Goal: Transaction & Acquisition: Purchase product/service

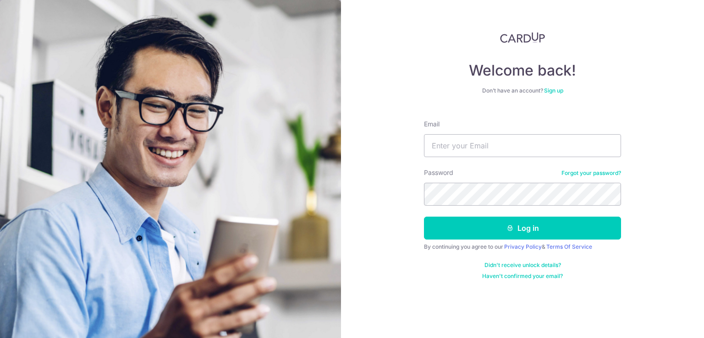
type input "[EMAIL_ADDRESS][DOMAIN_NAME]"
click at [424, 217] on button "Log in" at bounding box center [522, 228] width 197 height 23
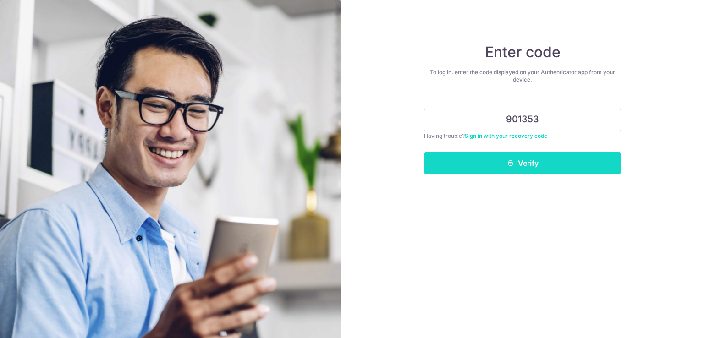
type input "901353"
click at [589, 167] on button "Verify" at bounding box center [522, 163] width 197 height 23
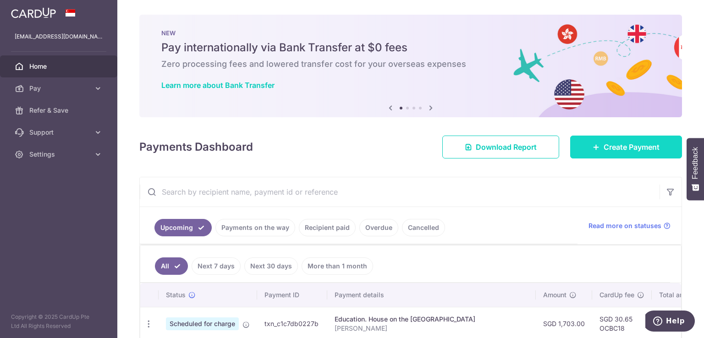
click at [588, 151] on link "Create Payment" at bounding box center [627, 147] width 112 height 23
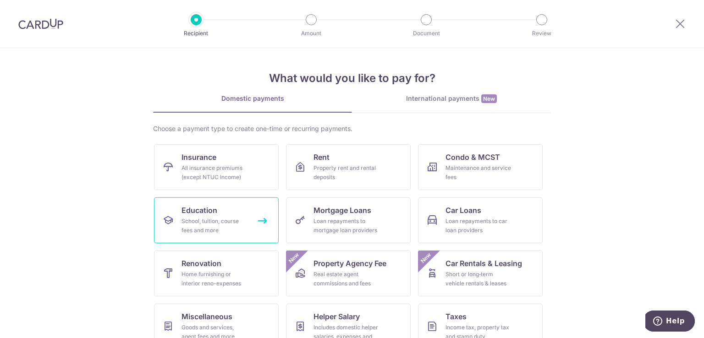
click at [233, 216] on link "Education School, tuition, course fees and more" at bounding box center [216, 221] width 125 height 46
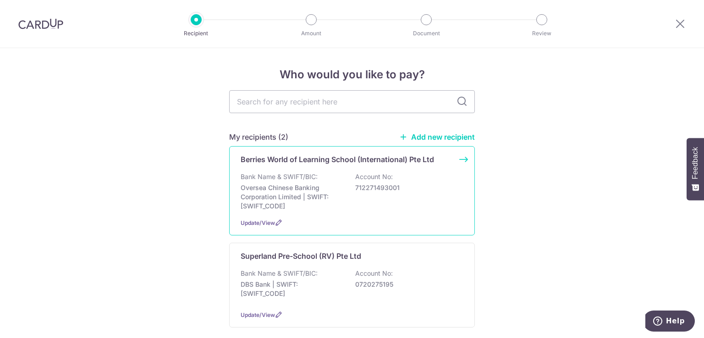
click at [324, 177] on div "Bank Name & SWIFT/BIC: Oversea Chinese Banking Corporation Limited | SWIFT: OCB…" at bounding box center [352, 191] width 223 height 39
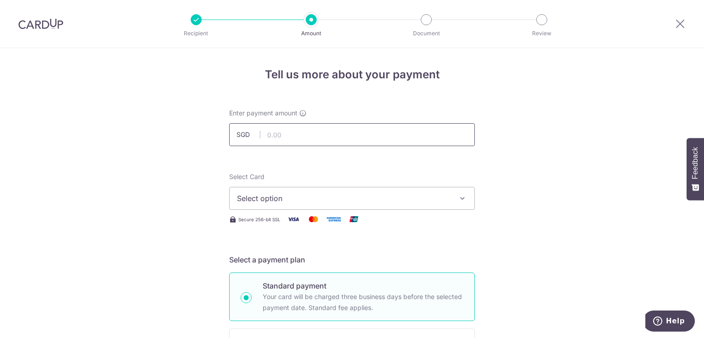
click at [344, 138] on input "text" at bounding box center [352, 134] width 246 height 23
click at [345, 136] on input "text" at bounding box center [352, 134] width 246 height 23
type input "959.20"
click at [335, 202] on span "Select option" at bounding box center [344, 198] width 214 height 11
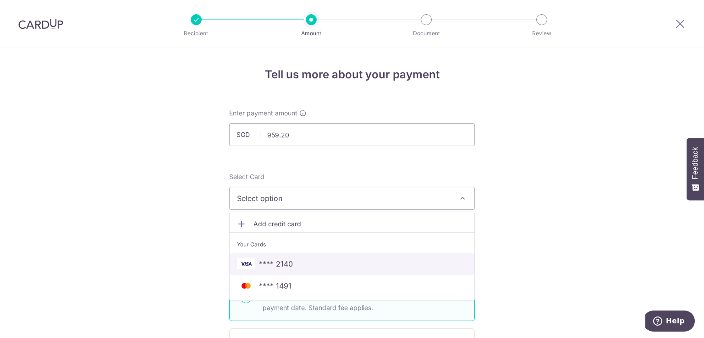
click at [333, 265] on span "**** 2140" at bounding box center [352, 264] width 230 height 11
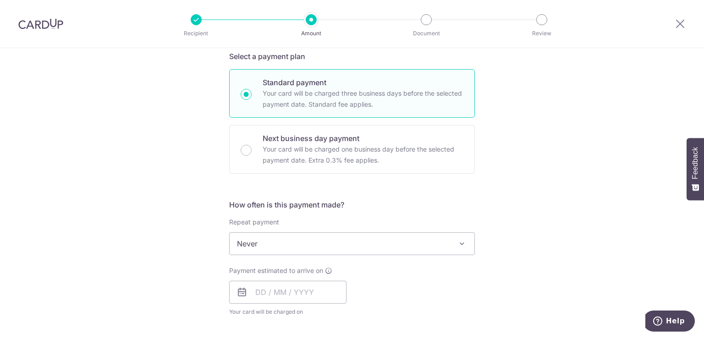
scroll to position [183, 0]
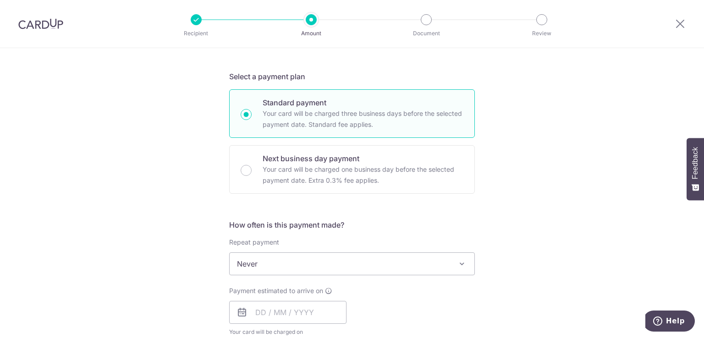
click at [395, 263] on span "Never" at bounding box center [352, 264] width 245 height 22
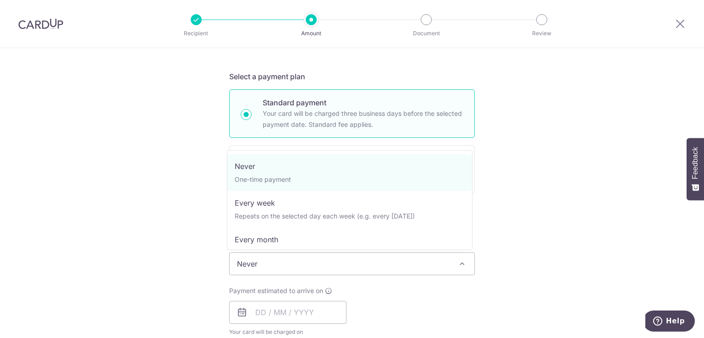
click at [396, 263] on span "Never" at bounding box center [352, 264] width 245 height 22
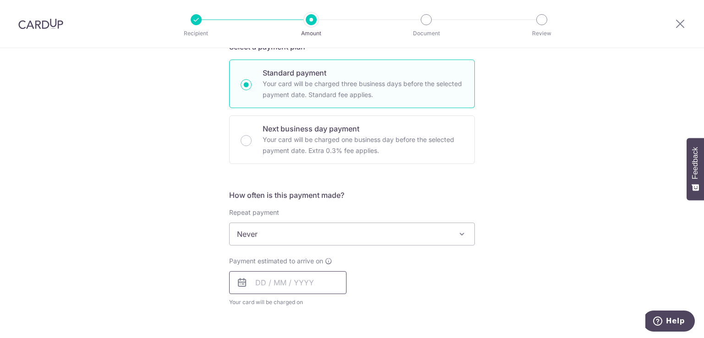
scroll to position [229, 0]
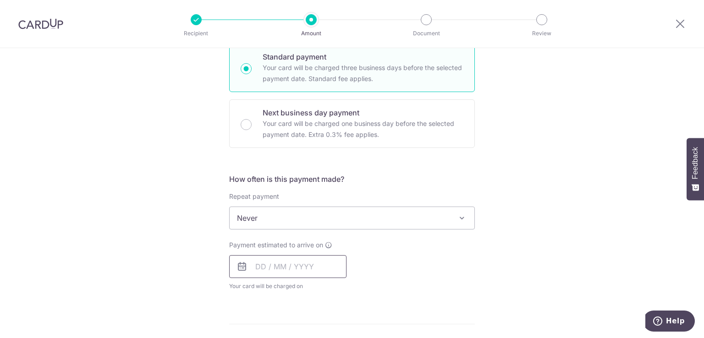
click at [297, 261] on input "text" at bounding box center [287, 266] width 117 height 23
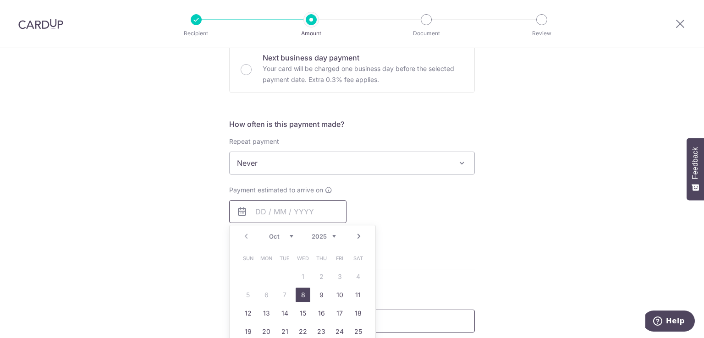
scroll to position [367, 0]
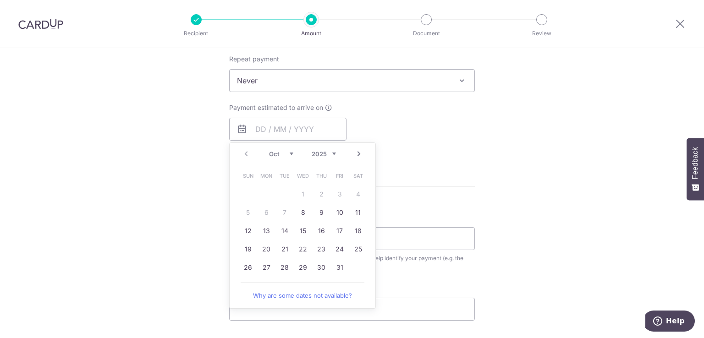
click at [501, 183] on div "Tell us more about your payment Enter payment amount SGD 959.20 959.20 Select C…" at bounding box center [352, 96] width 704 height 830
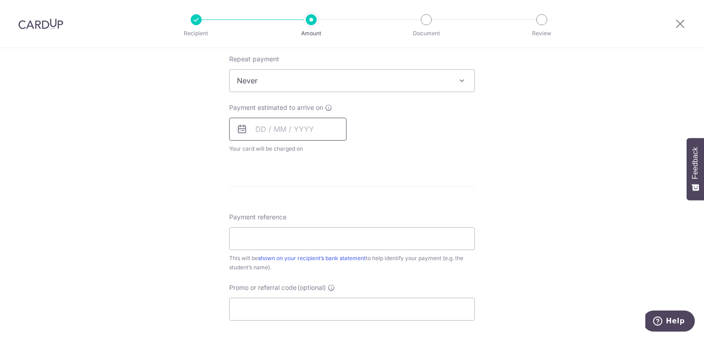
click at [253, 123] on input "text" at bounding box center [287, 129] width 117 height 23
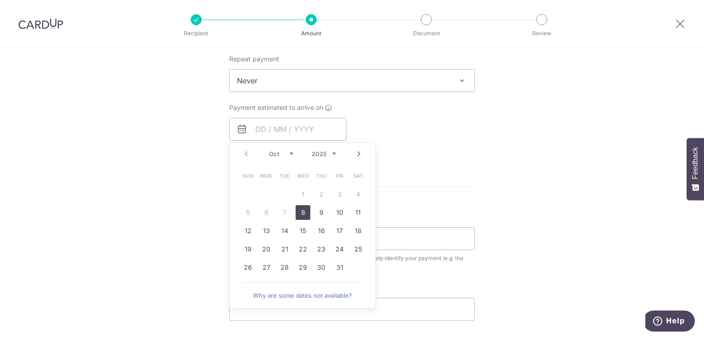
click at [301, 211] on link "8" at bounding box center [303, 212] width 15 height 15
type input "[DATE]"
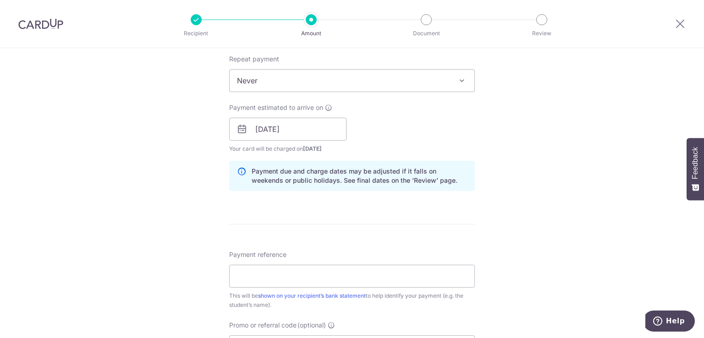
click at [502, 154] on div "Tell us more about your payment Enter payment amount SGD 959.20 959.20 Select C…" at bounding box center [352, 114] width 704 height 867
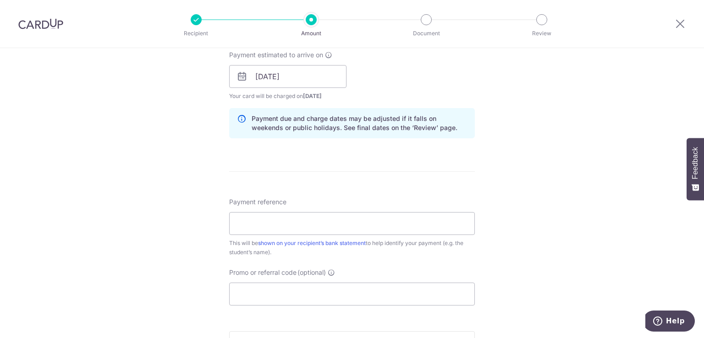
scroll to position [504, 0]
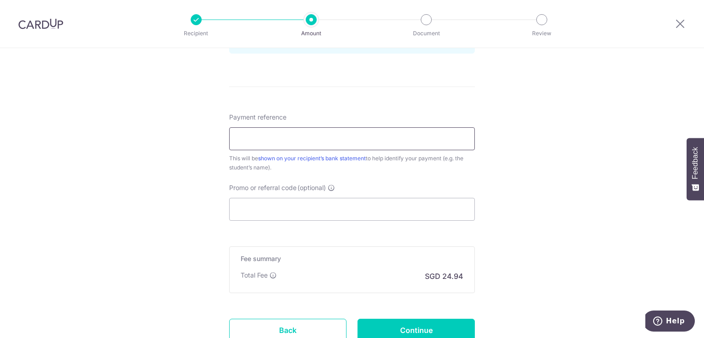
drag, startPoint x: 365, startPoint y: 136, endPoint x: 350, endPoint y: 142, distance: 15.8
click at [365, 136] on input "Payment reference" at bounding box center [352, 138] width 246 height 23
type input "E240493 (94597962)"
drag, startPoint x: 572, startPoint y: 127, endPoint x: 544, endPoint y: 10, distance: 120.7
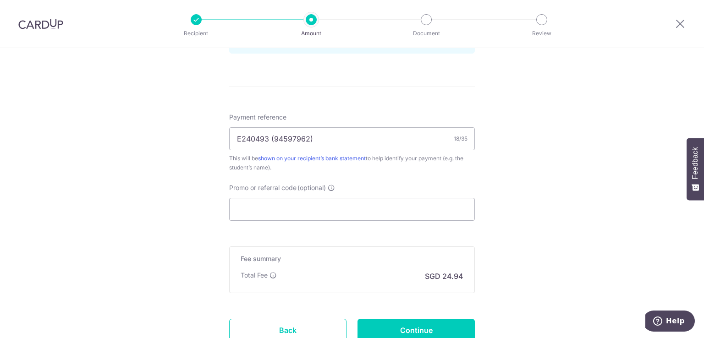
click at [322, 141] on input "E240493 (94597962)" at bounding box center [352, 138] width 246 height 23
drag, startPoint x: 188, startPoint y: 134, endPoint x: 193, endPoint y: 132, distance: 5.1
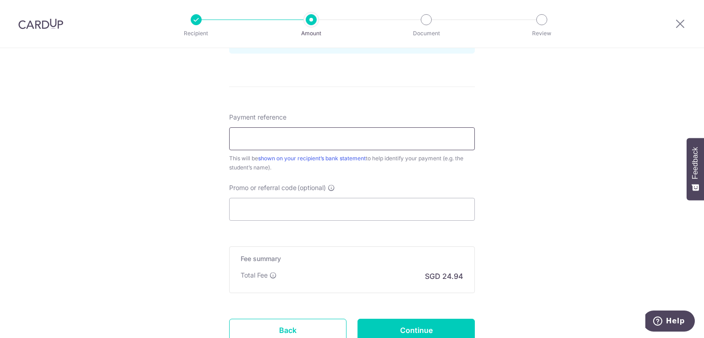
click at [397, 137] on input "Payment reference" at bounding box center [352, 138] width 246 height 23
click at [290, 138] on input "Riley Low (INV24123)" at bounding box center [352, 138] width 246 height 23
drag, startPoint x: 285, startPoint y: 139, endPoint x: 305, endPoint y: 141, distance: 19.3
click at [305, 141] on input "Riley Low (INV24123)" at bounding box center [352, 138] width 246 height 23
paste input "EO-I25002062"
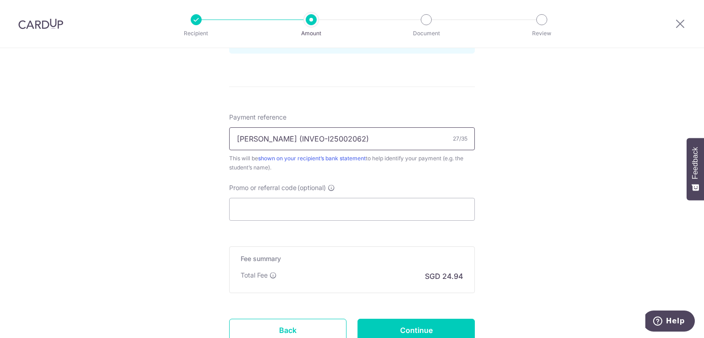
click at [284, 138] on input "Riley Low (INVEO-I25002062)" at bounding box center [352, 138] width 246 height 23
drag, startPoint x: 267, startPoint y: 140, endPoint x: 214, endPoint y: 140, distance: 53.2
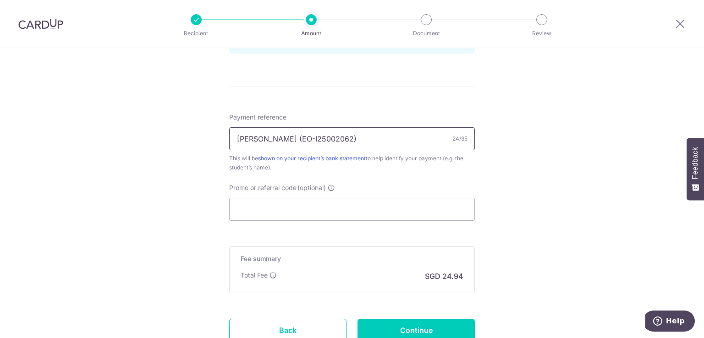
paste input "Low Riley"
type input "Low [PERSON_NAME] (EO-I25002062)"
click at [373, 205] on input "Promo or referral code (optional)" at bounding box center [352, 209] width 246 height 23
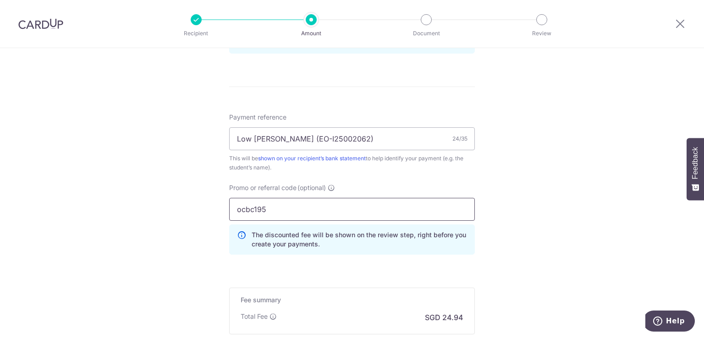
type input "ocbc195"
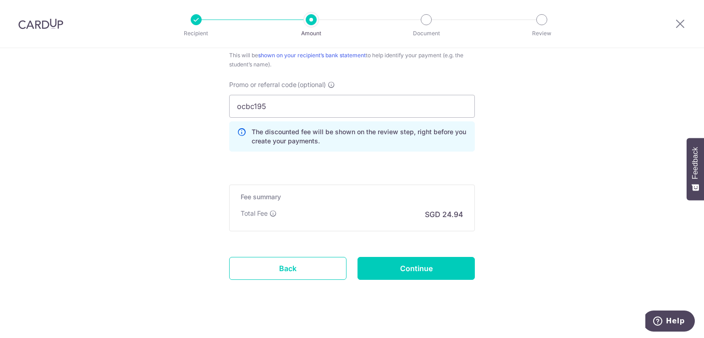
scroll to position [617, 0]
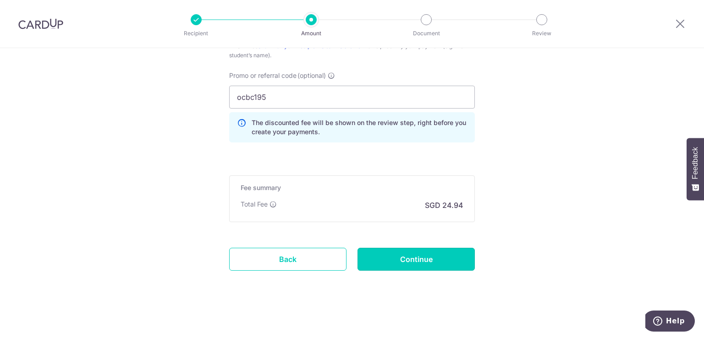
drag, startPoint x: 416, startPoint y: 252, endPoint x: 477, endPoint y: 253, distance: 61.0
click at [416, 252] on input "Continue" at bounding box center [416, 259] width 117 height 23
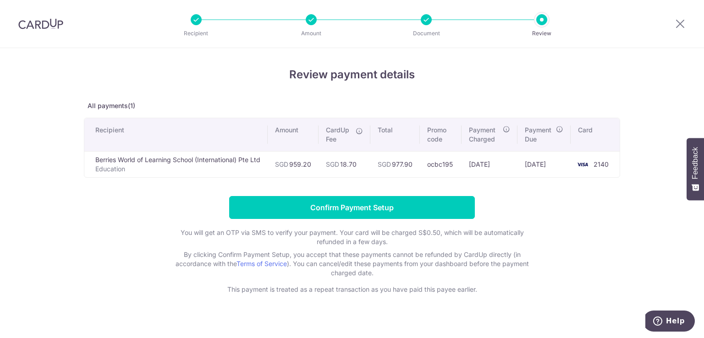
click at [405, 178] on div "Review payment details All payments(1) Recipient Amount CardUp Fee Total Promo …" at bounding box center [352, 181] width 537 height 228
click at [467, 166] on td "[DATE]" at bounding box center [489, 164] width 55 height 26
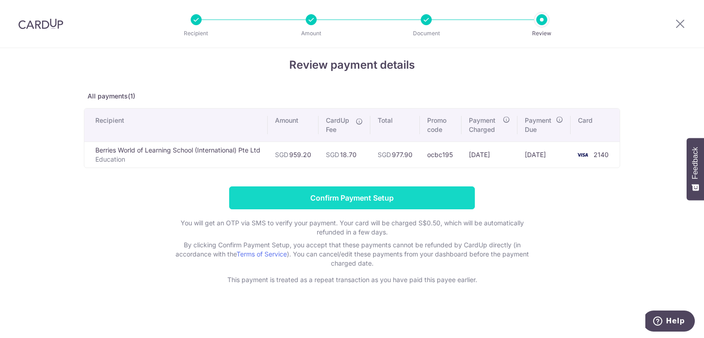
click at [434, 189] on input "Confirm Payment Setup" at bounding box center [352, 198] width 246 height 23
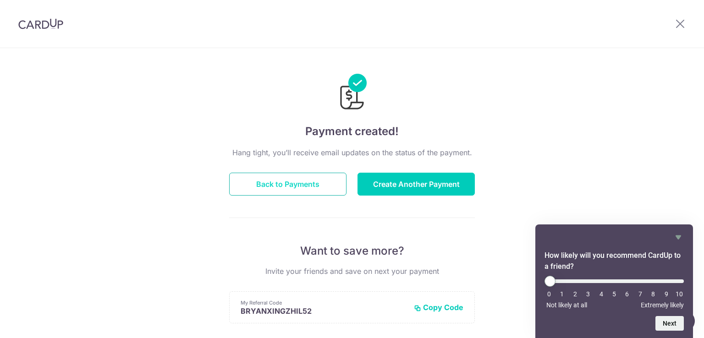
click at [312, 188] on button "Back to Payments" at bounding box center [287, 184] width 117 height 23
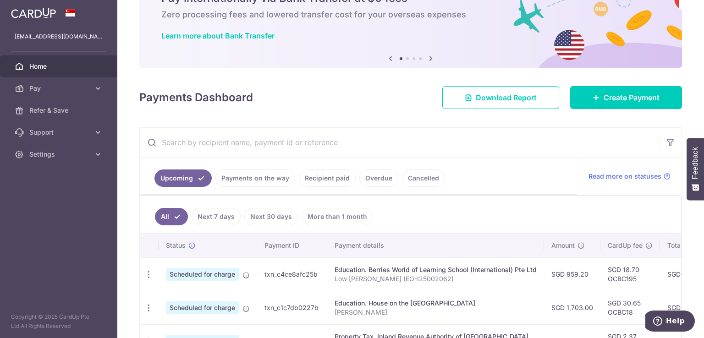
scroll to position [183, 0]
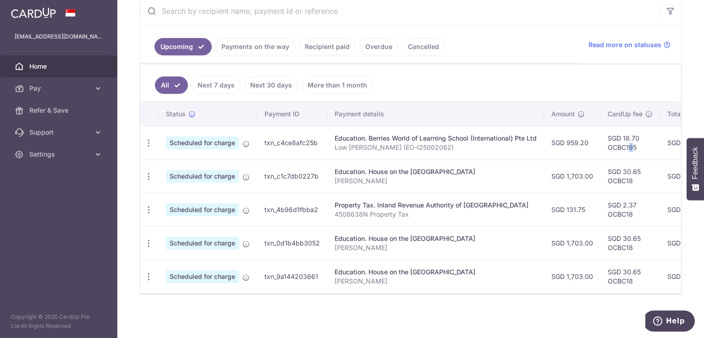
drag, startPoint x: 632, startPoint y: 139, endPoint x: 628, endPoint y: 140, distance: 4.6
click at [630, 140] on td "SGD 18.70 OCBC195" at bounding box center [631, 142] width 60 height 33
click at [628, 140] on td "SGD 18.70 OCBC195" at bounding box center [631, 142] width 60 height 33
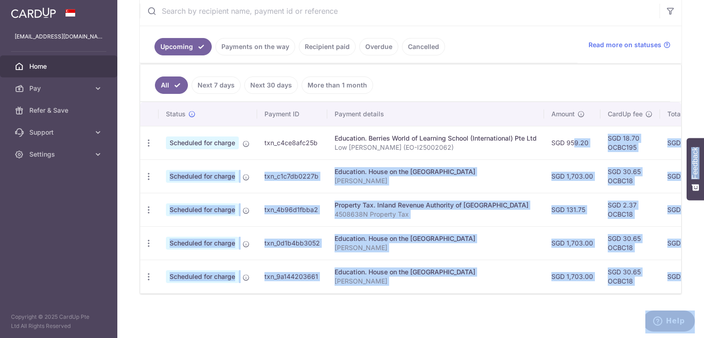
scroll to position [0, 219]
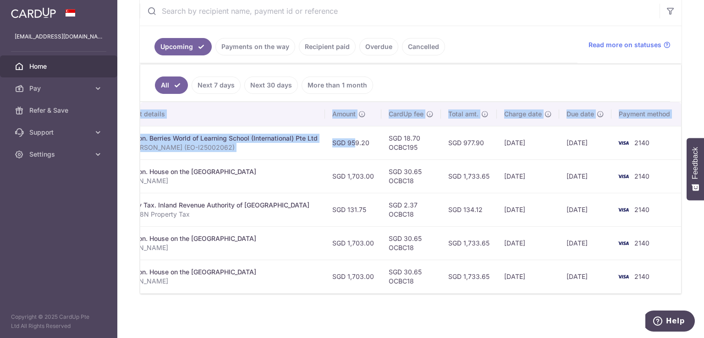
drag, startPoint x: 648, startPoint y: 140, endPoint x: 698, endPoint y: 133, distance: 50.4
click at [701, 133] on div "× Pause Schedule Pause all future payments in this series Pause just this one p…" at bounding box center [410, 169] width 587 height 338
click at [563, 136] on td "[DATE]" at bounding box center [586, 142] width 52 height 33
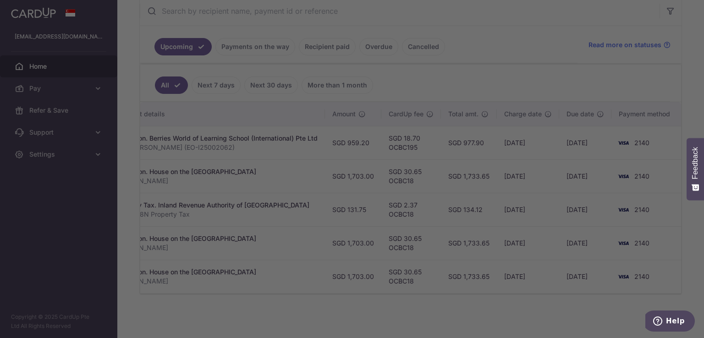
click at [637, 127] on div at bounding box center [355, 171] width 711 height 342
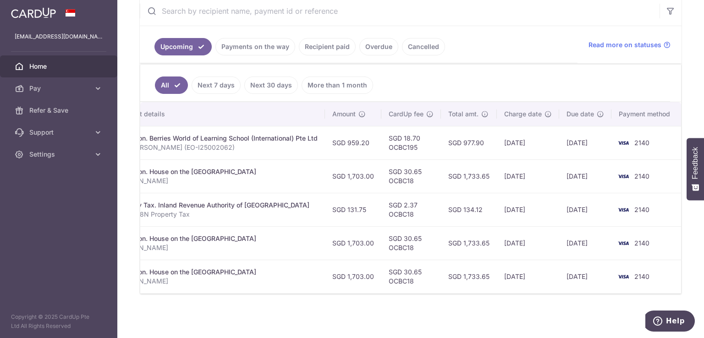
click at [618, 142] on img at bounding box center [624, 143] width 18 height 11
drag, startPoint x: 646, startPoint y: 141, endPoint x: 558, endPoint y: 141, distance: 88.5
click at [643, 141] on span "2140" at bounding box center [642, 143] width 15 height 8
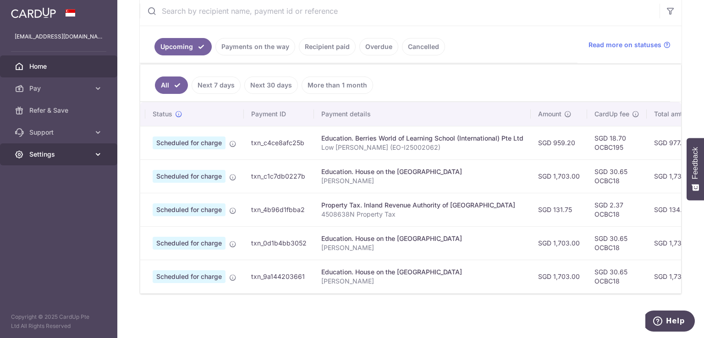
scroll to position [0, 0]
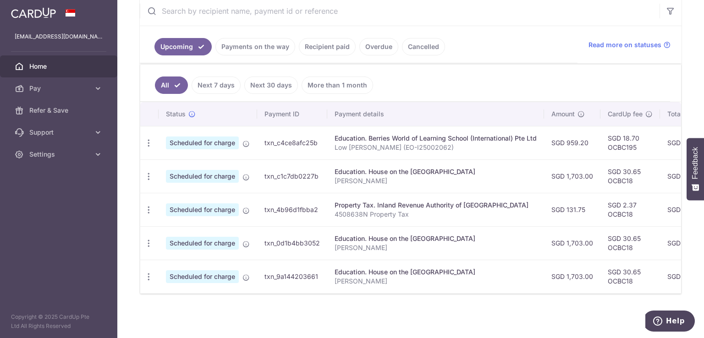
drag, startPoint x: 554, startPoint y: 141, endPoint x: 233, endPoint y: 144, distance: 321.1
click at [101, 145] on main "[EMAIL_ADDRESS][DOMAIN_NAME] Home Pay Payments Recipients Cards Refer & Save Su…" at bounding box center [352, 169] width 704 height 338
click at [231, 144] on span "Scheduled for charge" at bounding box center [202, 143] width 73 height 13
click at [193, 143] on span "Scheduled for charge" at bounding box center [202, 143] width 73 height 13
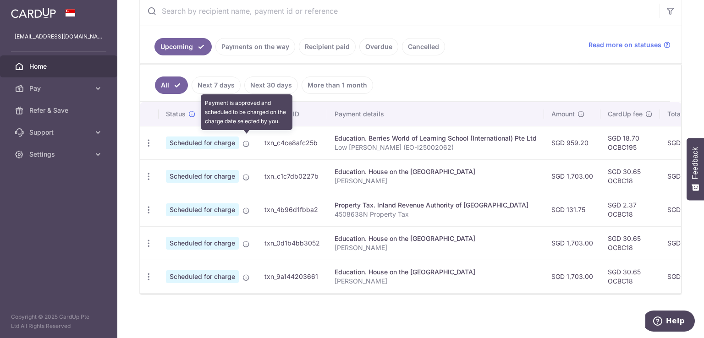
click at [249, 141] on icon at bounding box center [246, 143] width 7 height 7
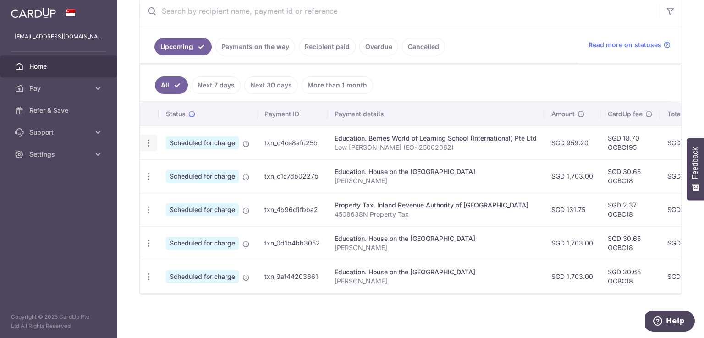
click at [150, 142] on icon "button" at bounding box center [149, 144] width 10 height 10
click at [176, 164] on span "Update payment" at bounding box center [197, 168] width 62 height 11
radio input "true"
type input "959.20"
type input "[DATE]"
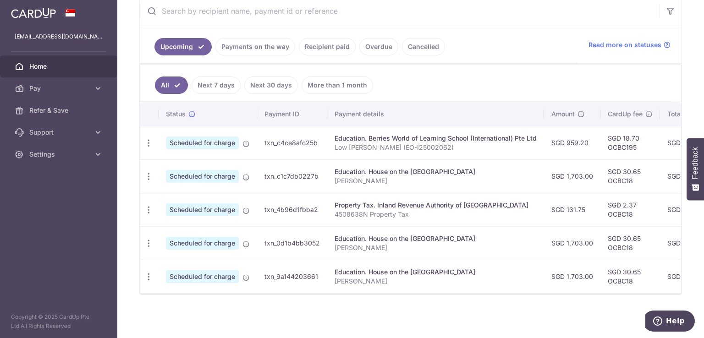
type input "Low [PERSON_NAME] (EO-I25002062)"
type input "OCBC195"
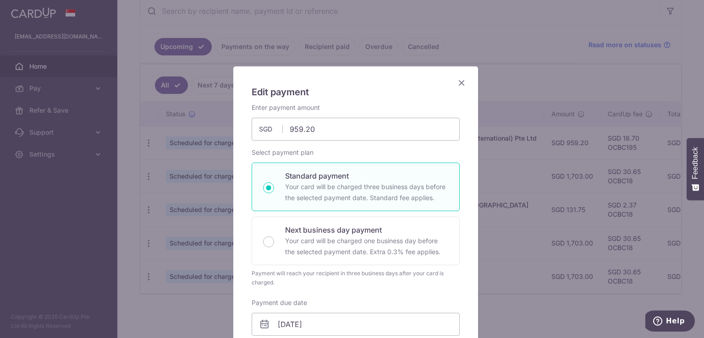
click at [459, 85] on icon "Close" at bounding box center [461, 82] width 11 height 11
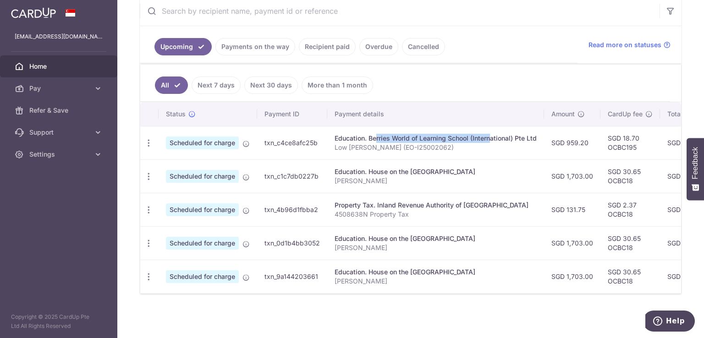
drag, startPoint x: 351, startPoint y: 135, endPoint x: 466, endPoint y: 132, distance: 115.2
click at [466, 134] on div "Education. Berries World of Learning School (International) Pte Ltd" at bounding box center [436, 138] width 202 height 9
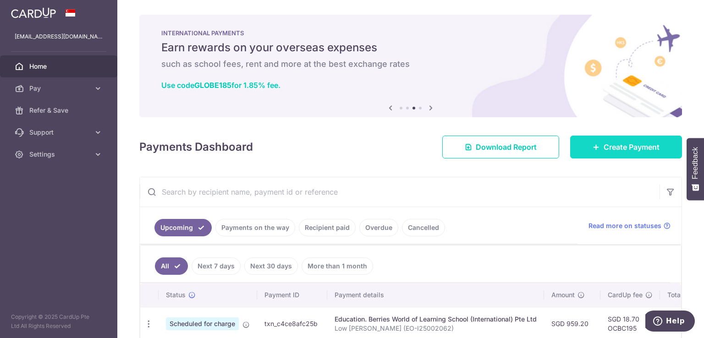
click at [620, 144] on span "Create Payment" at bounding box center [632, 147] width 56 height 11
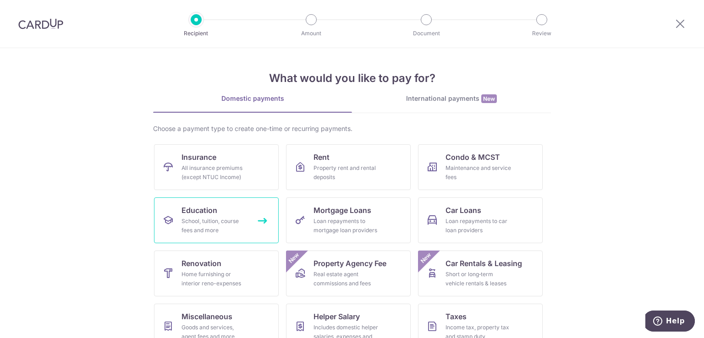
click at [230, 220] on div "School, tuition, course fees and more" at bounding box center [215, 226] width 66 height 18
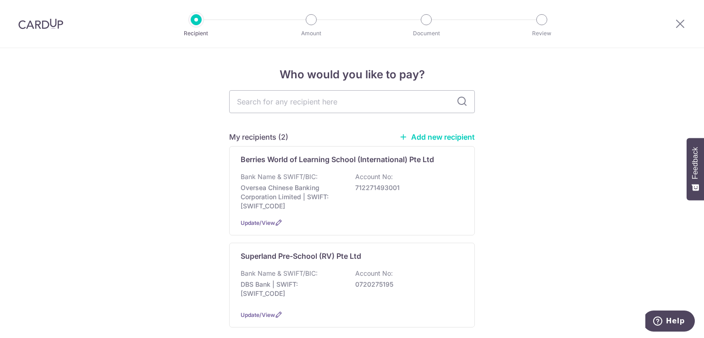
drag, startPoint x: 647, startPoint y: 83, endPoint x: 668, endPoint y: 41, distance: 47.2
click at [679, 23] on icon at bounding box center [680, 23] width 11 height 11
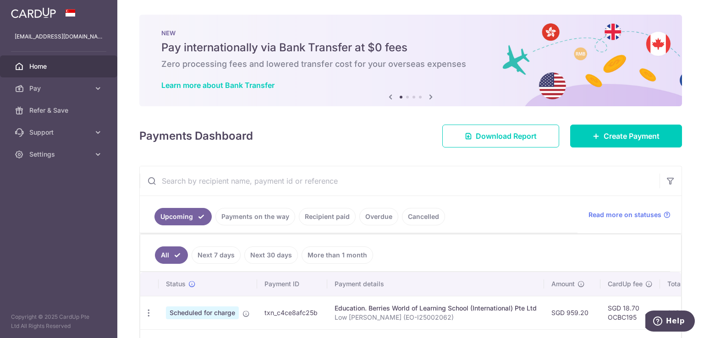
scroll to position [138, 0]
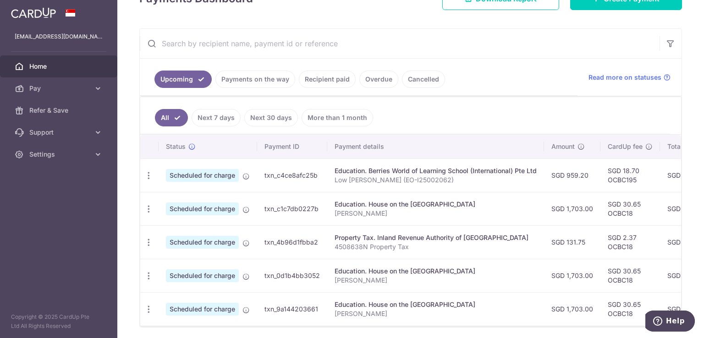
click at [409, 173] on div "Education. Berries World of Learning School (International) Pte Ltd" at bounding box center [436, 170] width 202 height 9
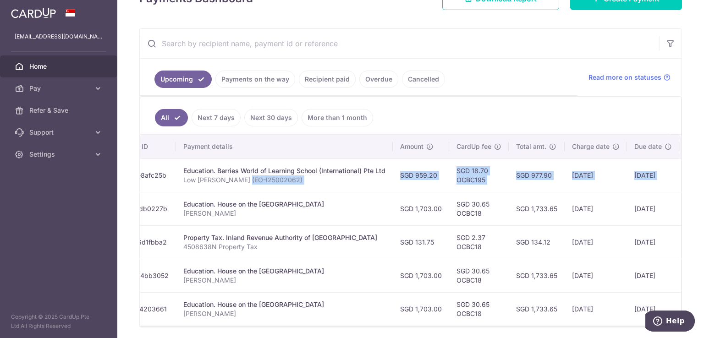
scroll to position [0, 198]
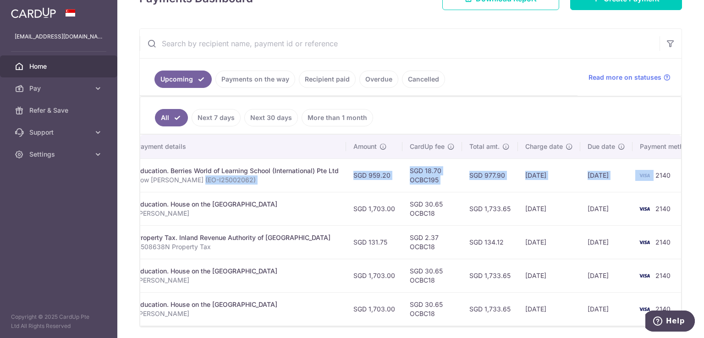
drag, startPoint x: 530, startPoint y: 171, endPoint x: 634, endPoint y: 175, distance: 103.7
click at [649, 174] on tr "Update payment Cancel payment Scheduled for charge txn_c4ce8afc25b Education. B…" at bounding box center [322, 175] width 760 height 33
click at [619, 176] on td "[DATE]" at bounding box center [607, 175] width 52 height 33
